Goal: Subscribe to service/newsletter

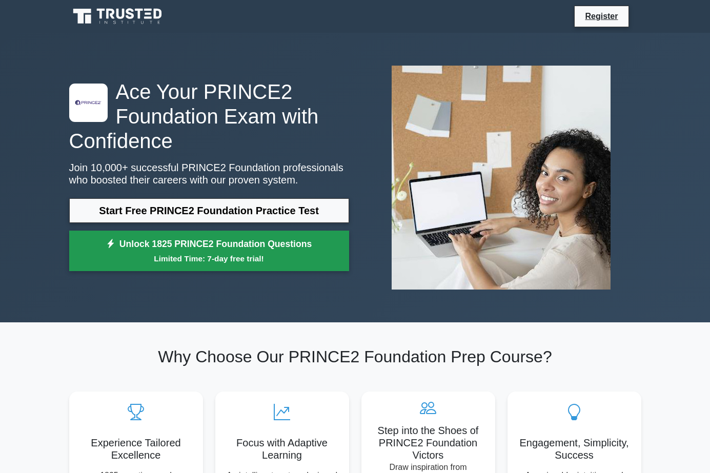
click at [265, 253] on small "Limited Time: 7-day free trial!" at bounding box center [209, 259] width 254 height 12
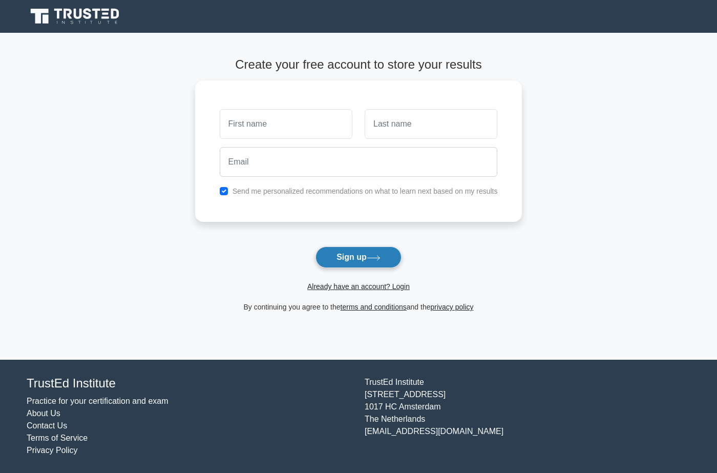
click at [386, 260] on button "Sign up" at bounding box center [359, 257] width 86 height 22
click at [389, 314] on div "Create your free account to store your results Send me personalized recommendat…" at bounding box center [358, 185] width 327 height 305
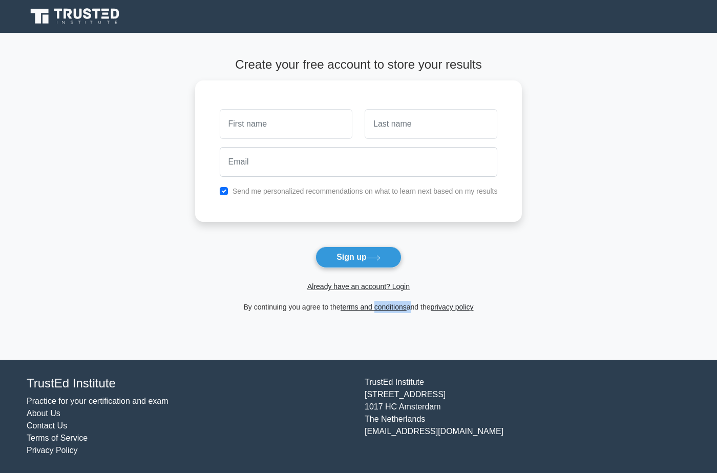
click at [389, 313] on div "By continuing you agree to the terms and conditions and the privacy policy" at bounding box center [359, 307] width 340 height 12
click at [390, 311] on link "terms and conditions" at bounding box center [374, 307] width 66 height 8
click at [391, 308] on link "terms and conditions" at bounding box center [374, 307] width 66 height 8
click at [392, 307] on link "terms and conditions" at bounding box center [374, 307] width 66 height 8
